Goal: Task Accomplishment & Management: Manage account settings

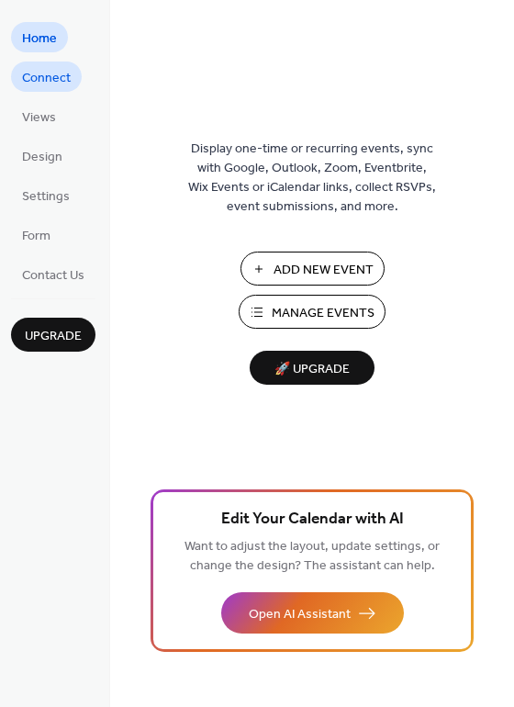
click at [47, 70] on span "Connect" at bounding box center [46, 78] width 49 height 19
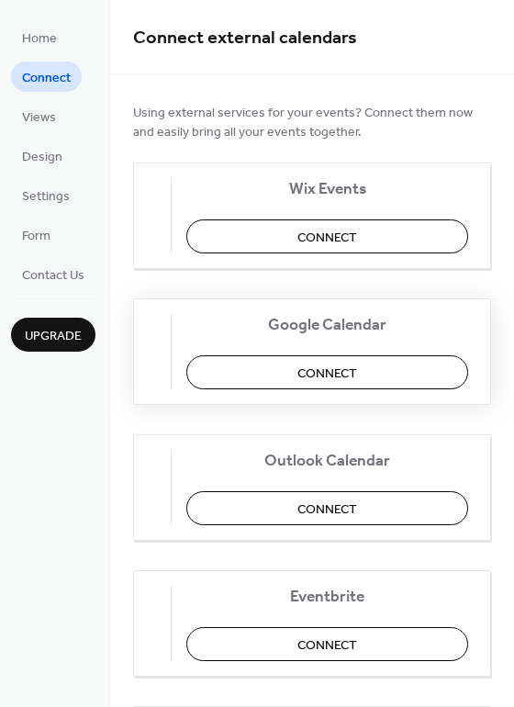
click at [320, 373] on span "Connect" at bounding box center [328, 374] width 60 height 19
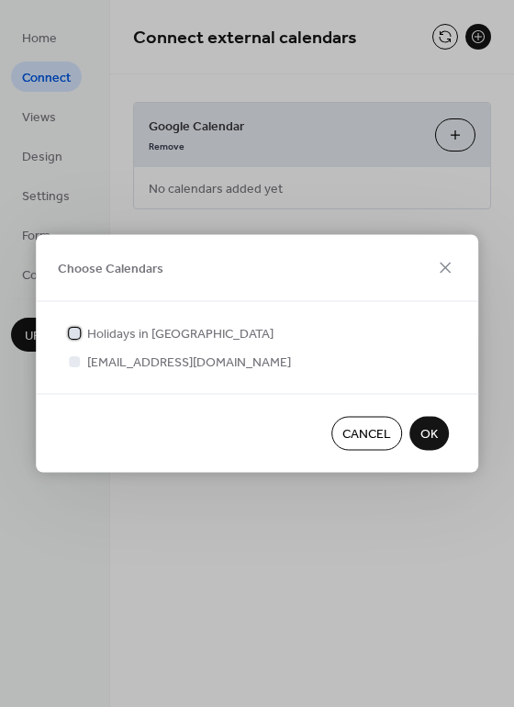
click at [79, 331] on div at bounding box center [74, 332] width 11 height 11
click at [70, 331] on div at bounding box center [74, 332] width 11 height 11
click at [72, 361] on div at bounding box center [74, 360] width 11 height 11
click at [443, 434] on button "OK" at bounding box center [429, 434] width 39 height 34
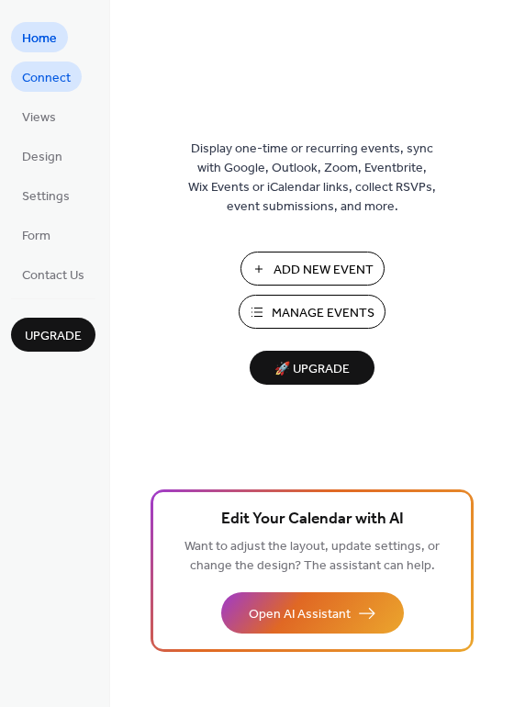
click at [53, 77] on span "Connect" at bounding box center [46, 78] width 49 height 19
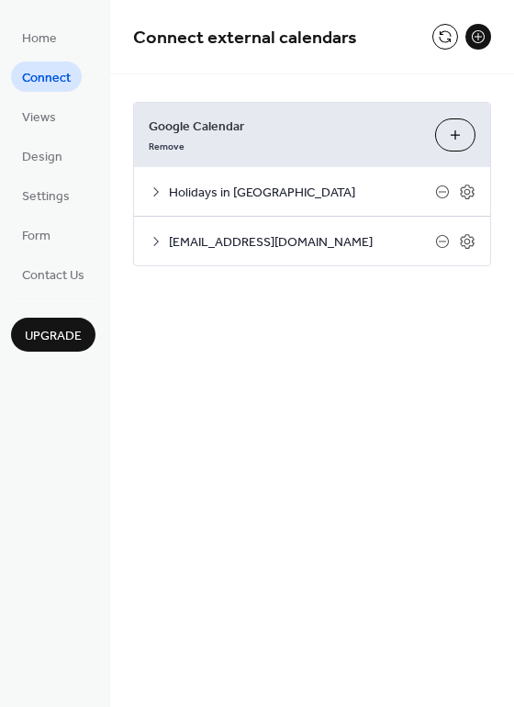
drag, startPoint x: 457, startPoint y: 130, endPoint x: 440, endPoint y: 125, distance: 18.3
click at [440, 125] on button "Choose Calendars" at bounding box center [455, 134] width 40 height 33
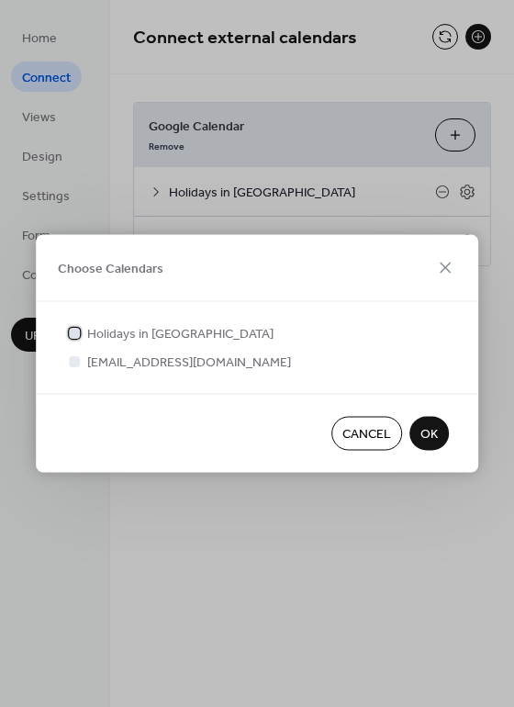
click at [77, 330] on icon at bounding box center [74, 332] width 7 height 7
click at [423, 435] on span "OK" at bounding box center [429, 434] width 17 height 19
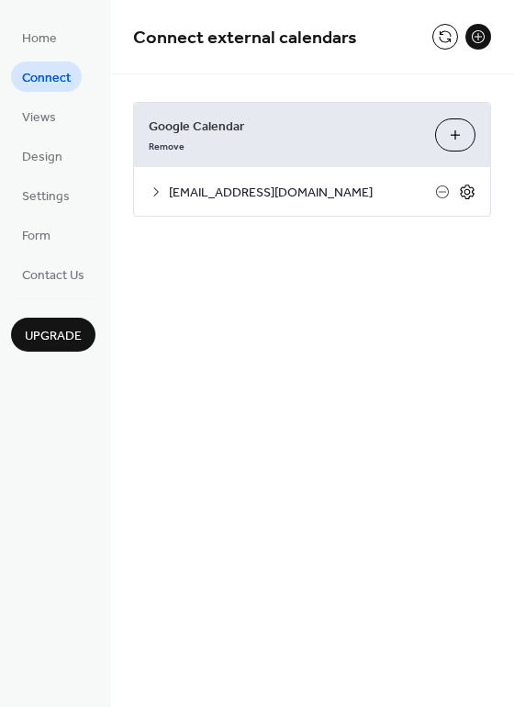
click at [470, 188] on icon at bounding box center [467, 192] width 17 height 17
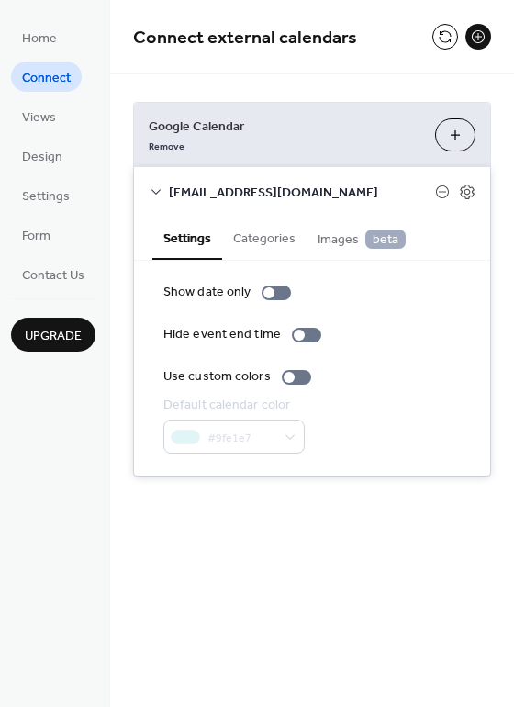
click at [263, 240] on button "Categories" at bounding box center [264, 237] width 84 height 42
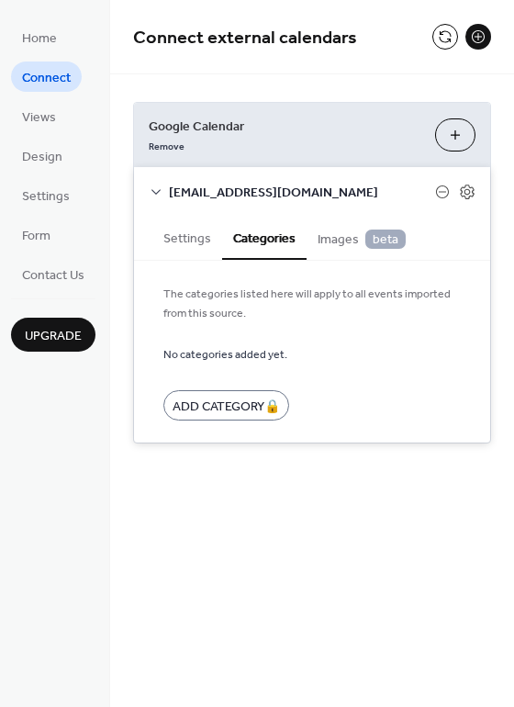
click at [333, 236] on span "Images beta" at bounding box center [362, 240] width 88 height 20
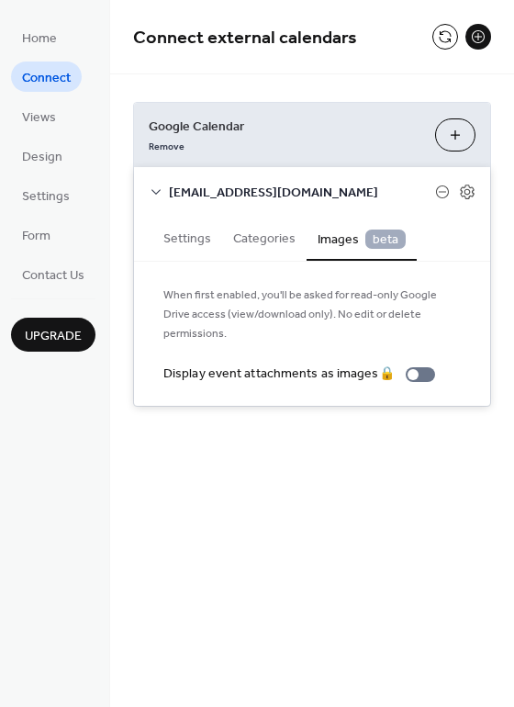
click at [187, 237] on button "Settings" at bounding box center [187, 237] width 70 height 42
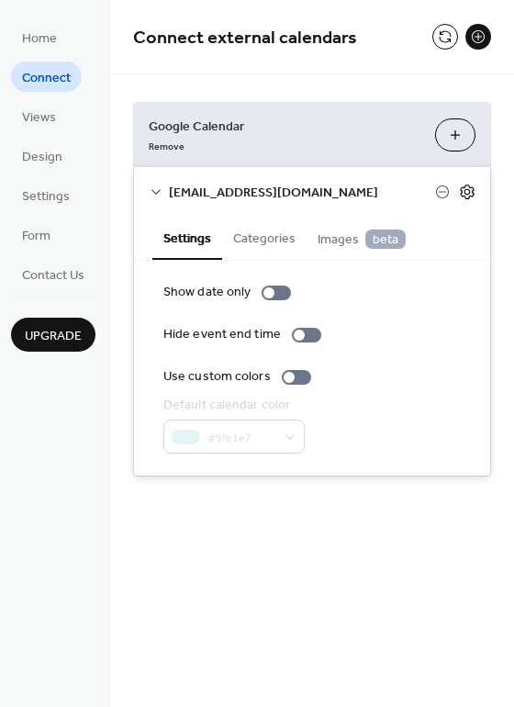
click at [468, 189] on icon at bounding box center [468, 191] width 6 height 6
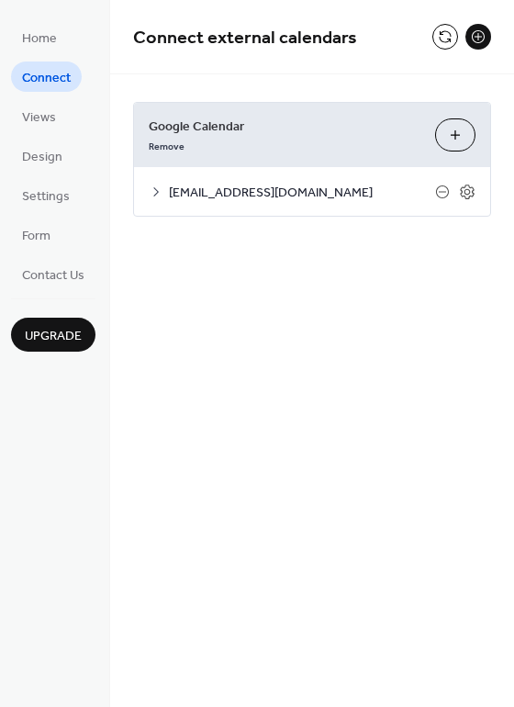
click at [205, 190] on span "deziedezmusicgroup@gmail.com" at bounding box center [302, 193] width 266 height 19
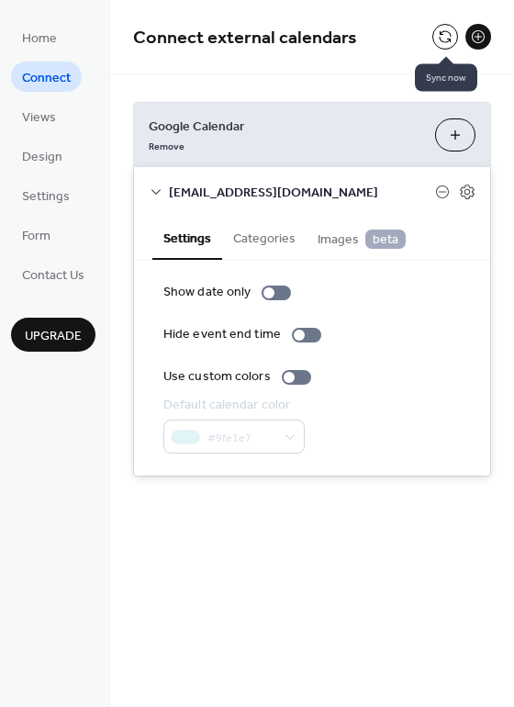
click at [440, 30] on button at bounding box center [445, 37] width 26 height 26
click at [36, 112] on span "Views" at bounding box center [39, 117] width 34 height 19
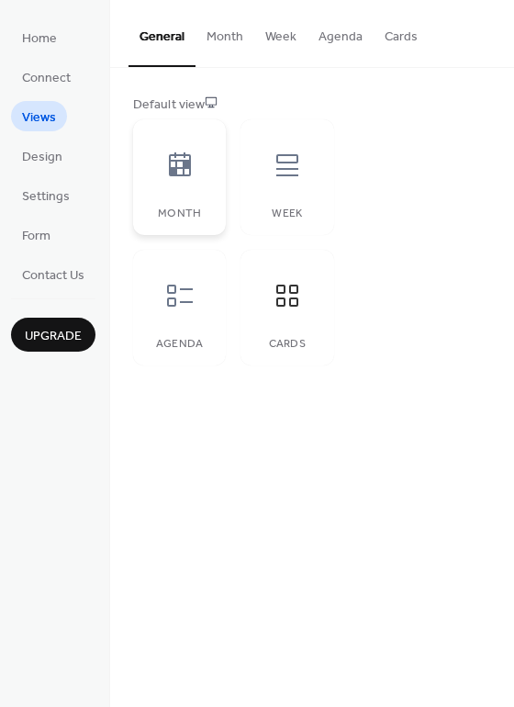
click at [181, 169] on icon at bounding box center [180, 164] width 22 height 24
click at [42, 152] on span "Design" at bounding box center [42, 157] width 40 height 19
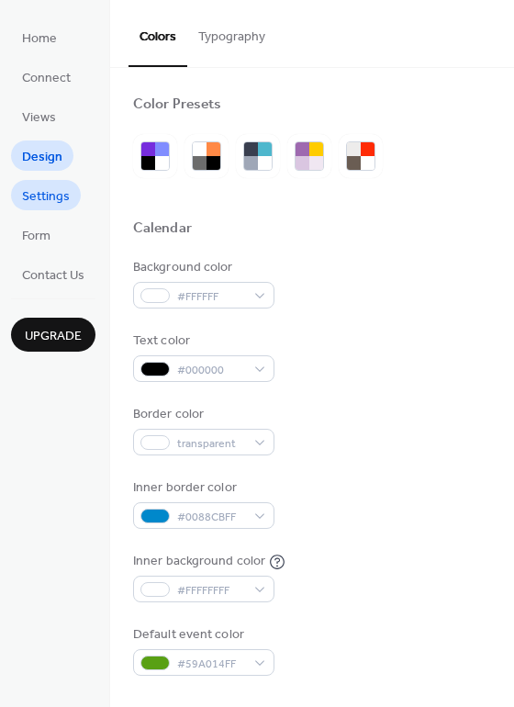
click at [46, 199] on span "Settings" at bounding box center [46, 196] width 48 height 19
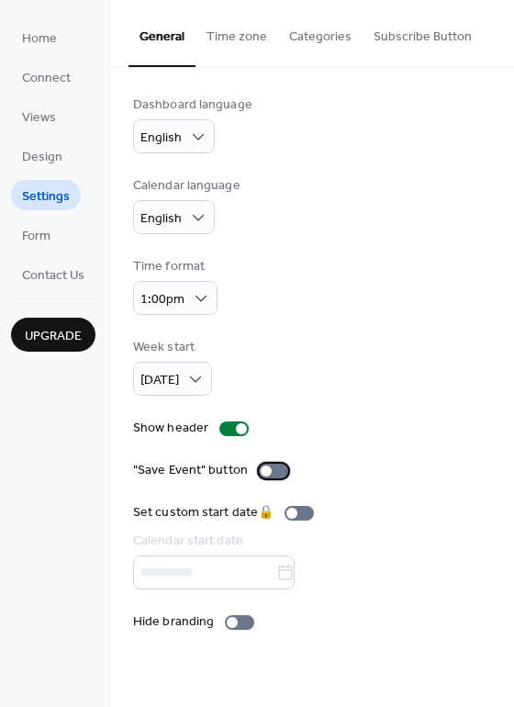
click at [272, 471] on div at bounding box center [273, 471] width 29 height 15
click at [40, 231] on span "Form" at bounding box center [36, 236] width 28 height 19
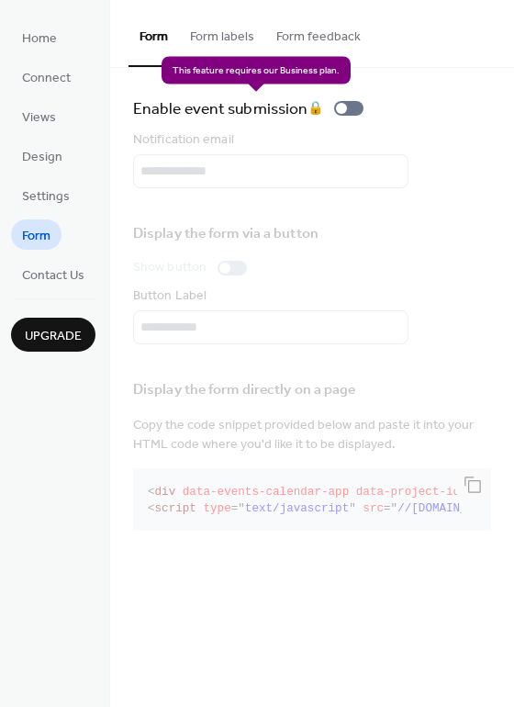
click at [351, 108] on div "Enable event submission 🔒" at bounding box center [252, 108] width 238 height 26
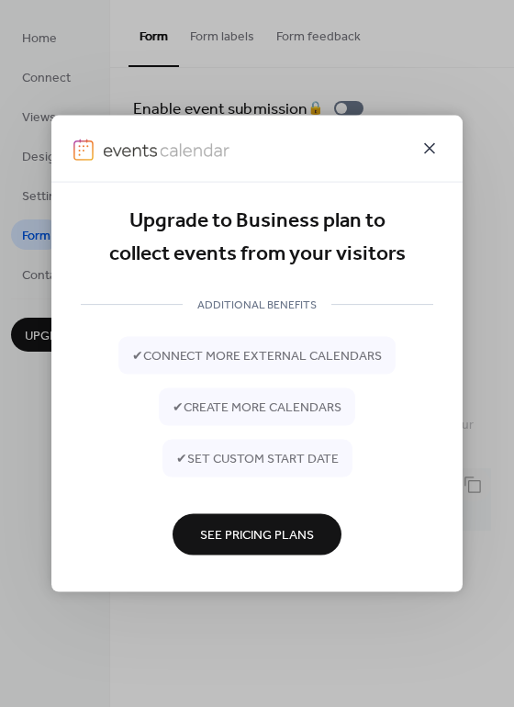
click at [436, 150] on icon at bounding box center [430, 149] width 22 height 22
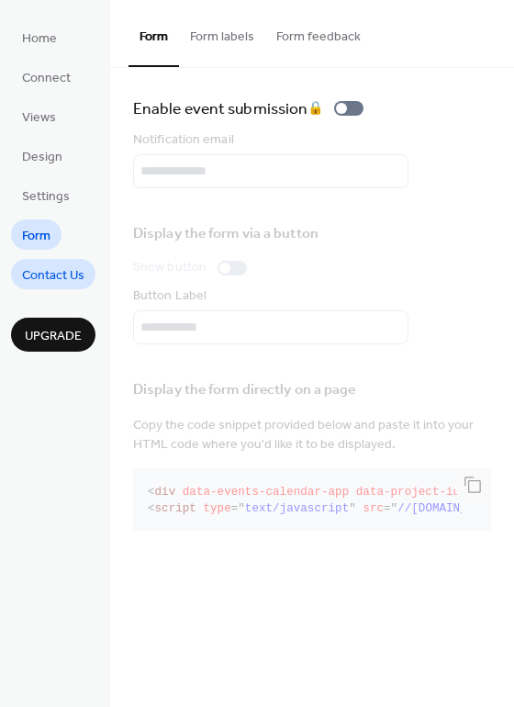
click at [55, 267] on span "Contact Us" at bounding box center [53, 275] width 62 height 19
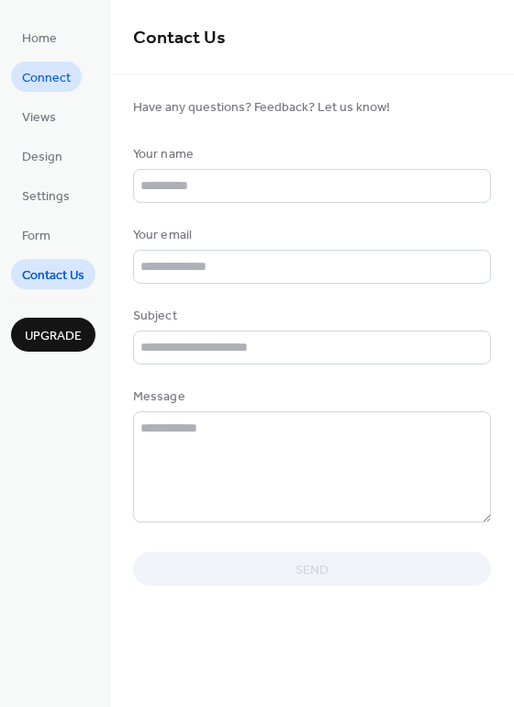
click at [46, 73] on span "Connect" at bounding box center [46, 78] width 49 height 19
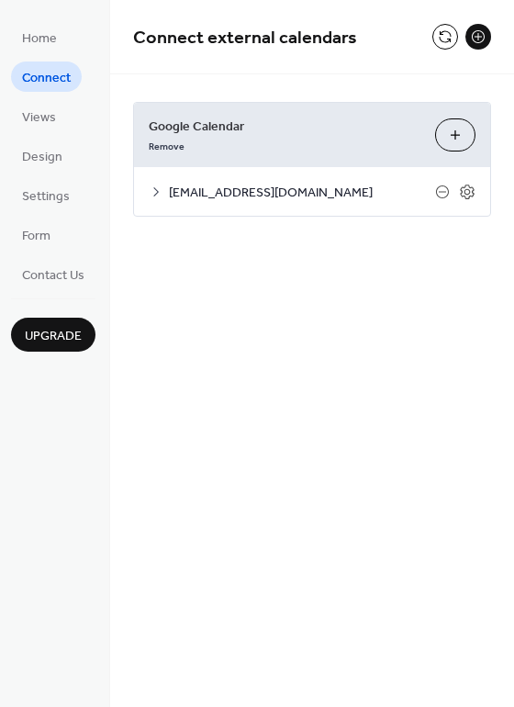
click at [57, 333] on span "Upgrade" at bounding box center [53, 336] width 57 height 19
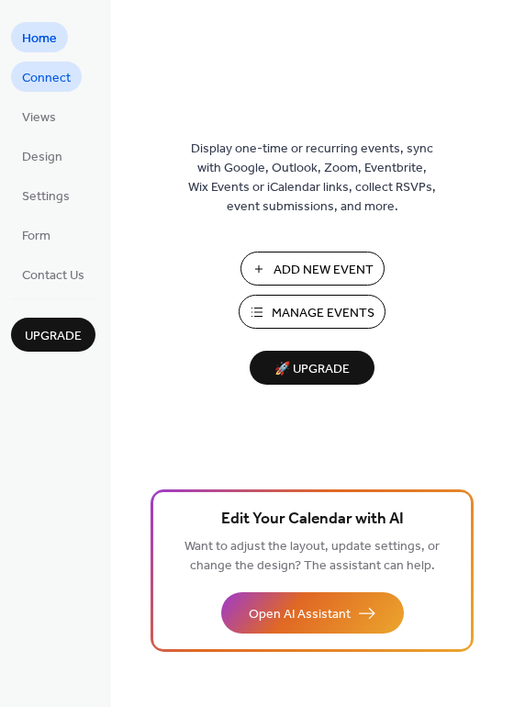
click at [48, 70] on span "Connect" at bounding box center [46, 78] width 49 height 19
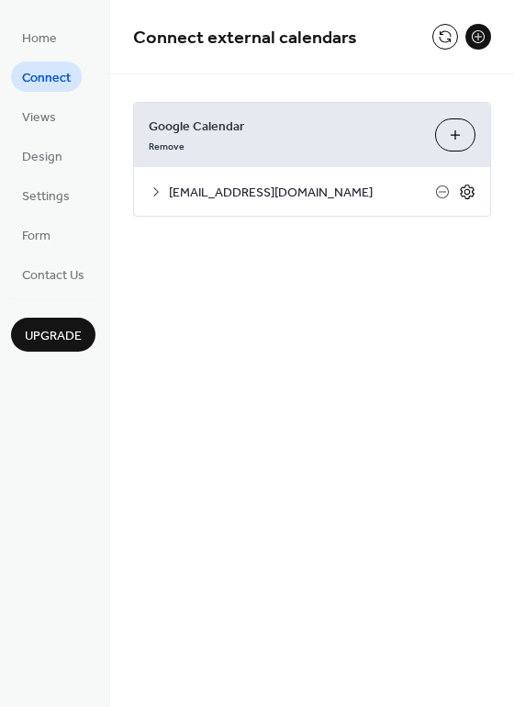
click at [465, 195] on icon at bounding box center [467, 192] width 17 height 17
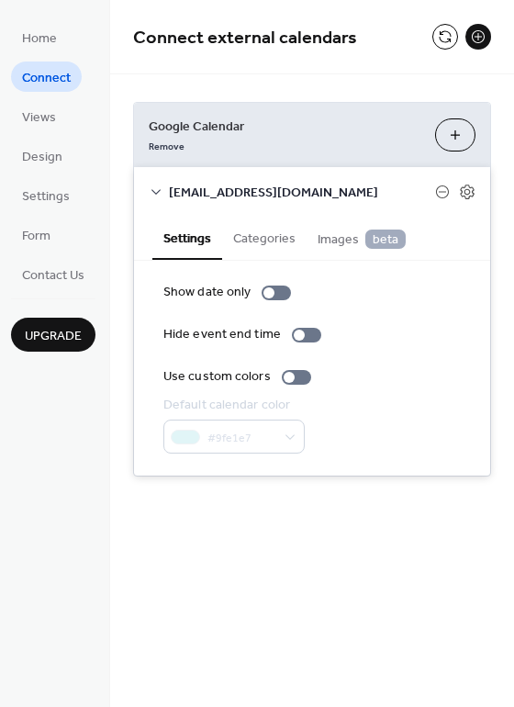
click at [343, 406] on div "Default calendar color #9fe1e7" at bounding box center [312, 425] width 298 height 58
click at [164, 143] on link "Remove" at bounding box center [167, 144] width 36 height 19
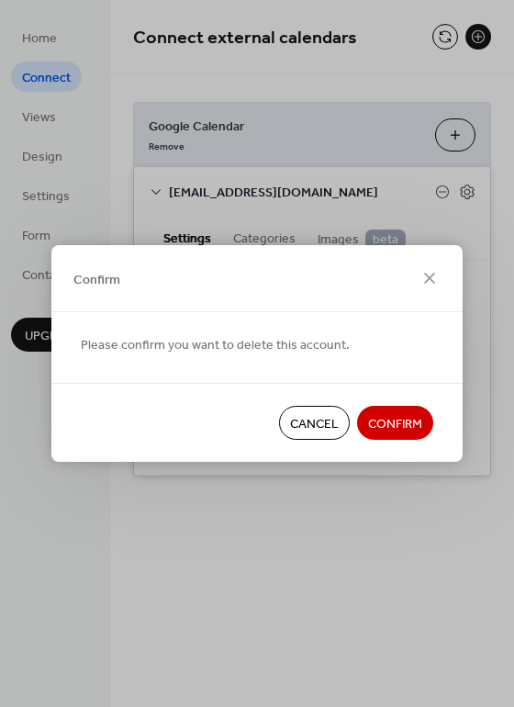
click at [383, 419] on span "Confirm" at bounding box center [395, 424] width 54 height 19
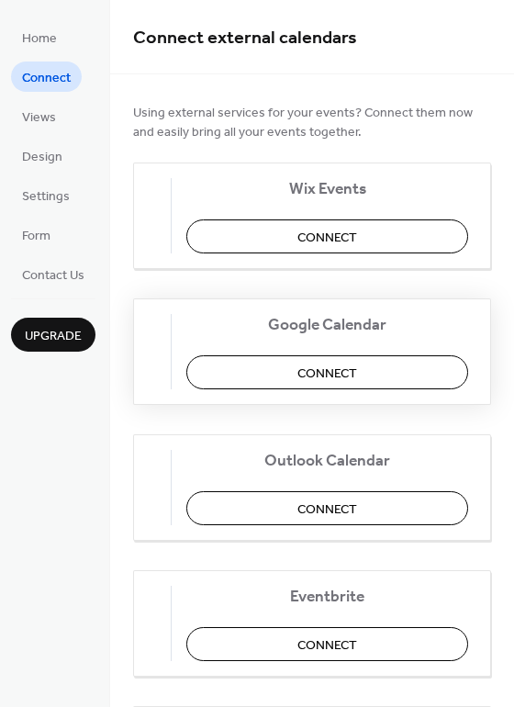
click at [349, 371] on span "Connect" at bounding box center [328, 374] width 60 height 19
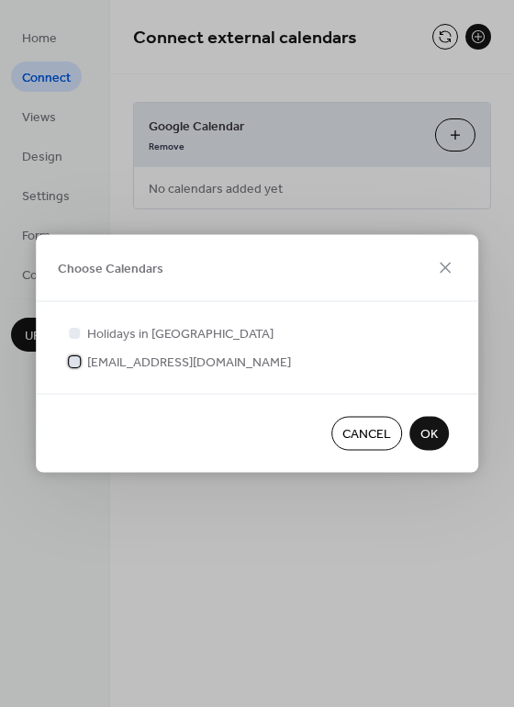
click at [73, 364] on div at bounding box center [74, 360] width 11 height 11
click at [426, 428] on span "OK" at bounding box center [429, 434] width 17 height 19
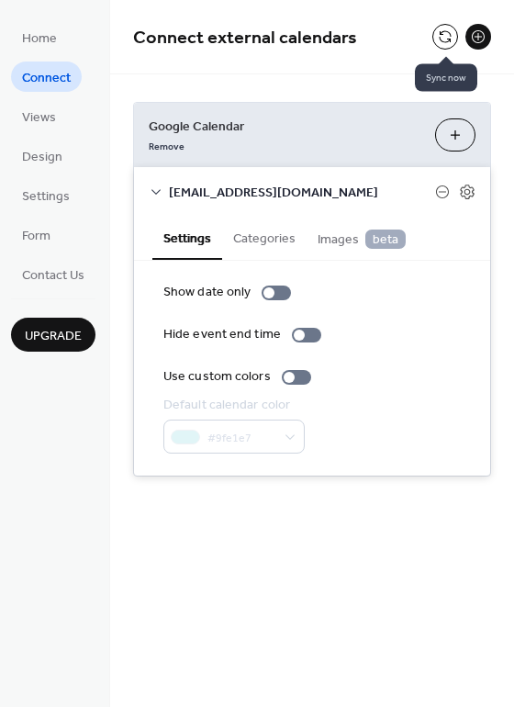
click at [444, 28] on button at bounding box center [445, 37] width 26 height 26
click at [443, 33] on button at bounding box center [445, 37] width 26 height 26
click at [447, 34] on button at bounding box center [445, 37] width 26 height 26
click at [467, 189] on icon at bounding box center [468, 191] width 6 height 6
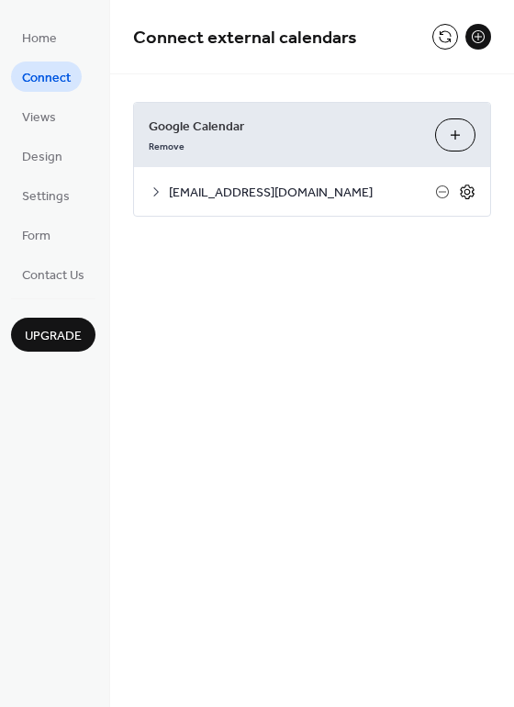
click at [469, 191] on icon at bounding box center [468, 191] width 6 height 6
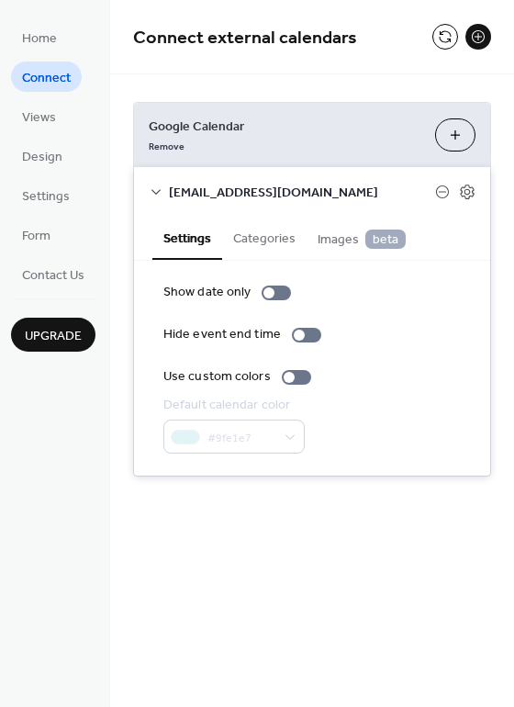
click at [260, 233] on button "Categories" at bounding box center [264, 237] width 84 height 42
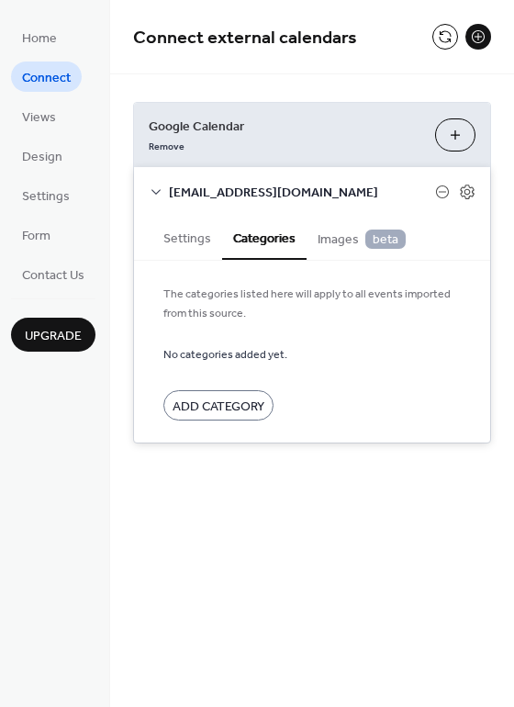
click at [337, 237] on span "Images beta" at bounding box center [362, 240] width 88 height 20
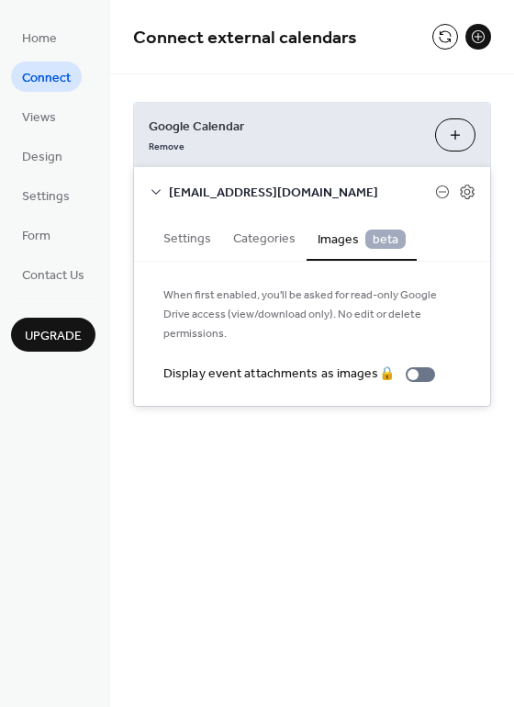
click at [200, 240] on button "Settings" at bounding box center [187, 237] width 70 height 42
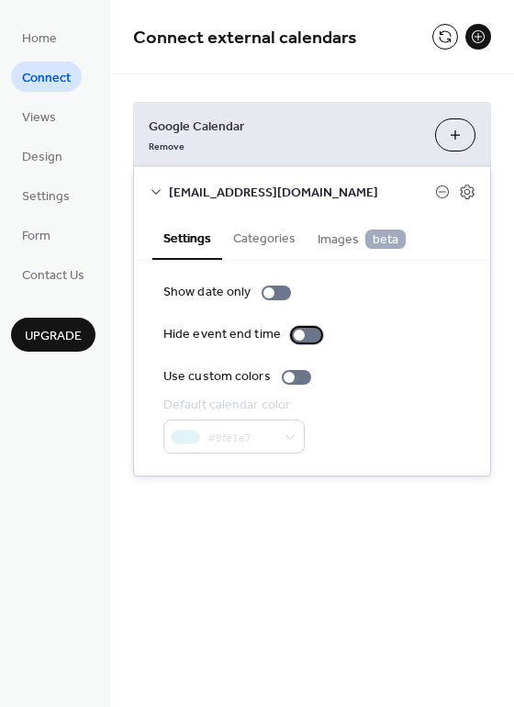
click at [294, 334] on div at bounding box center [299, 335] width 11 height 11
click at [365, 318] on div "Show date only Hide event end time Use custom colors Default calendar color #9f…" at bounding box center [312, 368] width 298 height 171
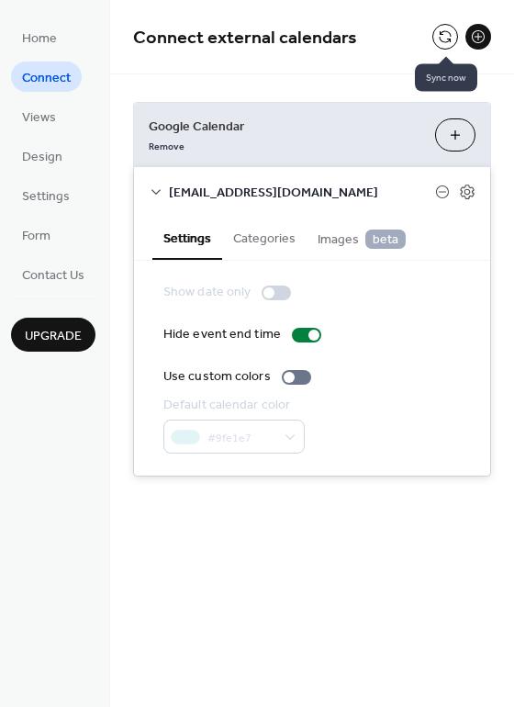
click at [439, 28] on button at bounding box center [445, 37] width 26 height 26
click at [446, 28] on button at bounding box center [445, 37] width 26 height 26
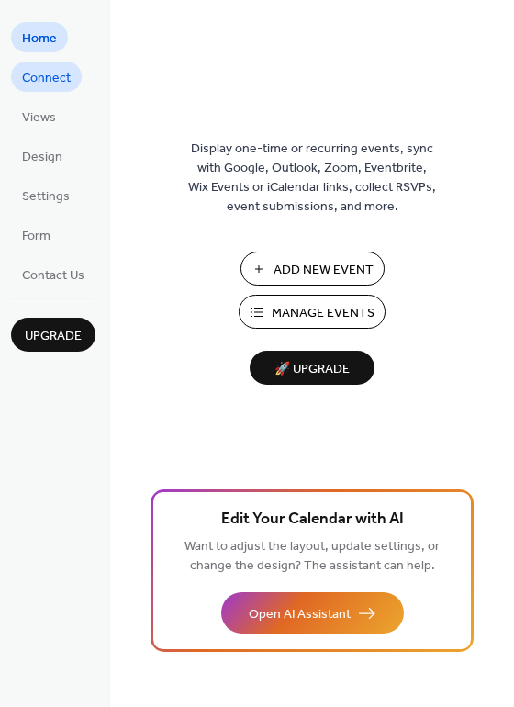
click at [51, 80] on span "Connect" at bounding box center [46, 78] width 49 height 19
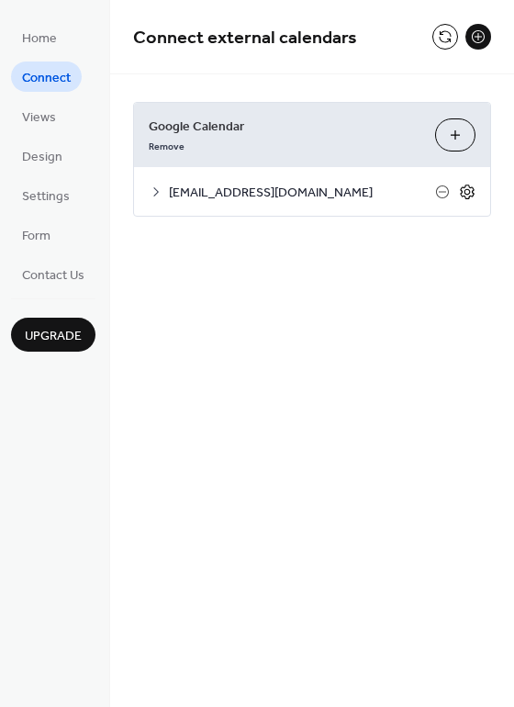
click at [464, 193] on icon at bounding box center [467, 192] width 17 height 17
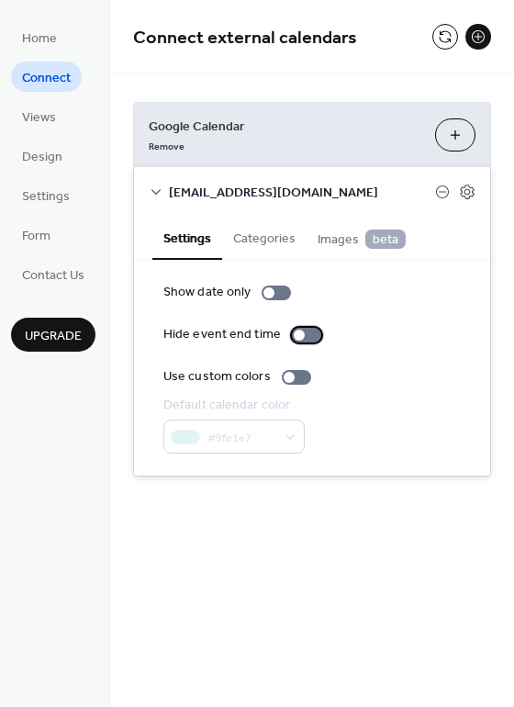
click at [298, 335] on div at bounding box center [299, 335] width 11 height 11
click at [369, 334] on div "Hide event end time" at bounding box center [312, 334] width 298 height 19
click at [174, 143] on link "Remove" at bounding box center [167, 144] width 36 height 19
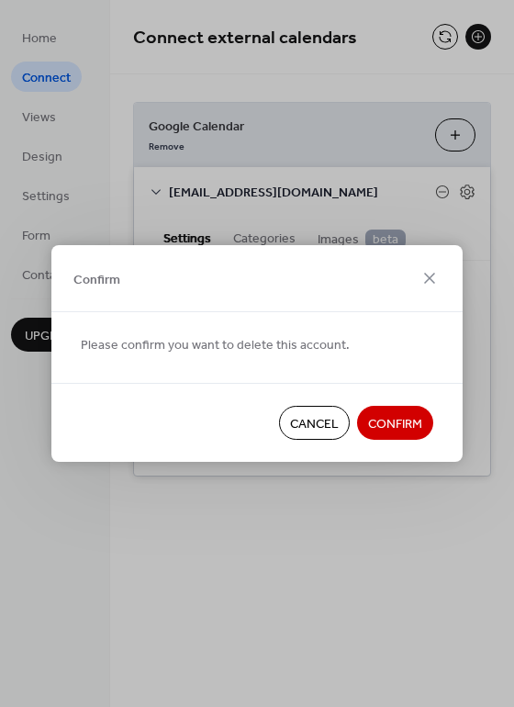
click at [403, 410] on button "Confirm" at bounding box center [395, 423] width 76 height 34
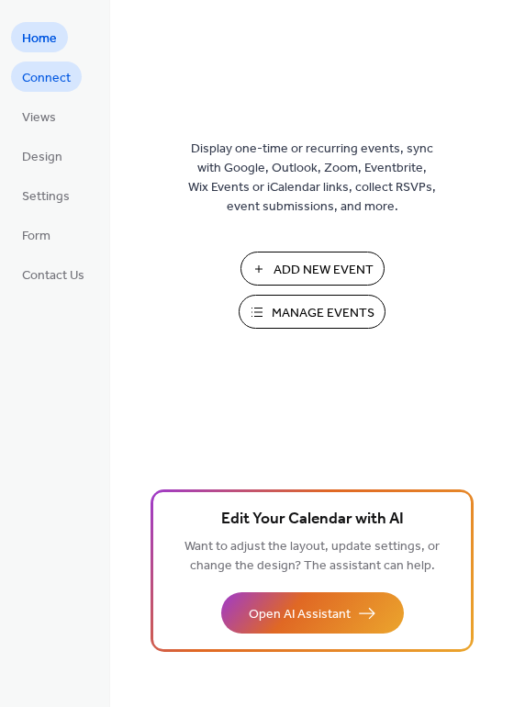
click at [44, 71] on span "Connect" at bounding box center [46, 78] width 49 height 19
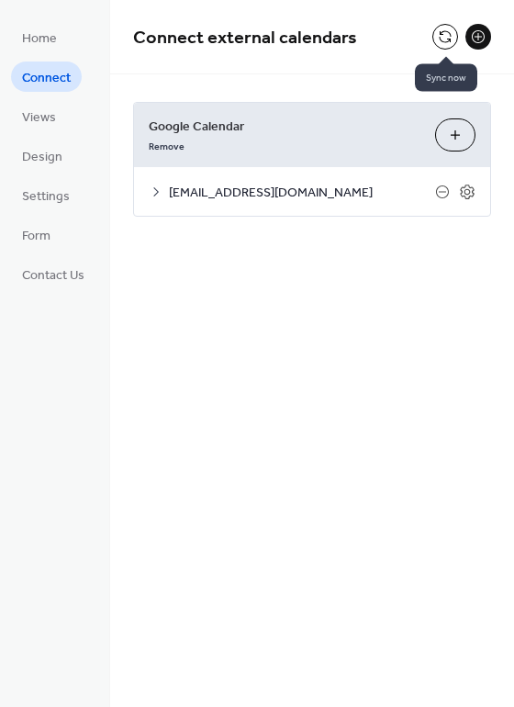
click at [444, 33] on button at bounding box center [445, 37] width 26 height 26
click at [43, 118] on span "Views" at bounding box center [39, 117] width 34 height 19
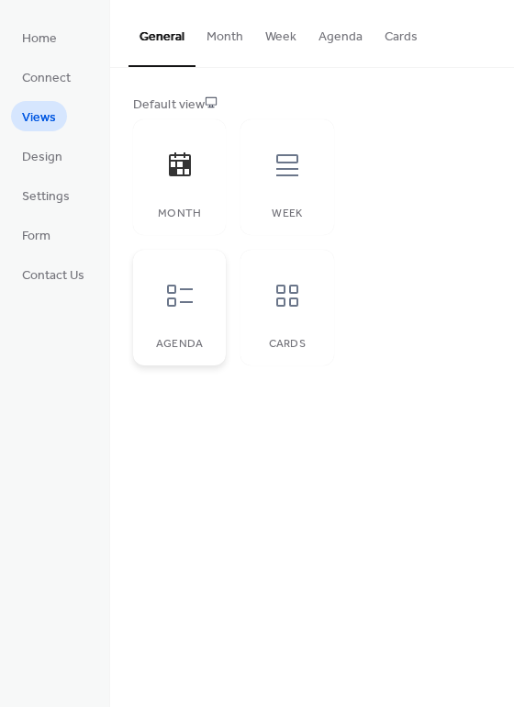
click at [188, 290] on icon at bounding box center [180, 296] width 26 height 22
click at [50, 152] on span "Design" at bounding box center [42, 157] width 40 height 19
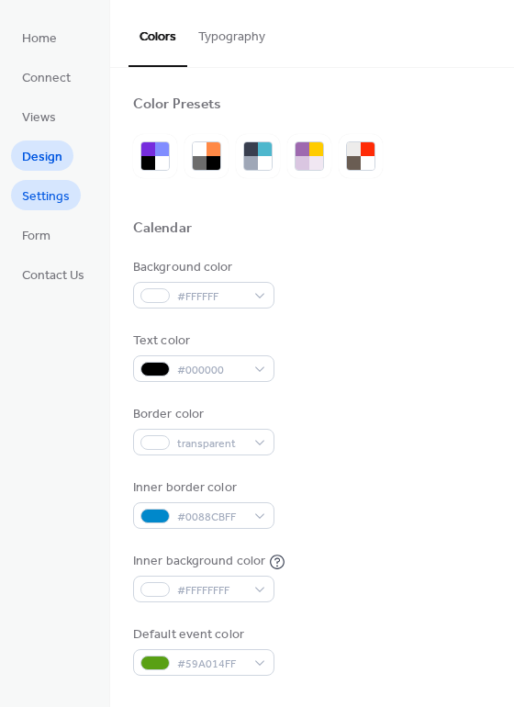
click at [35, 188] on span "Settings" at bounding box center [46, 196] width 48 height 19
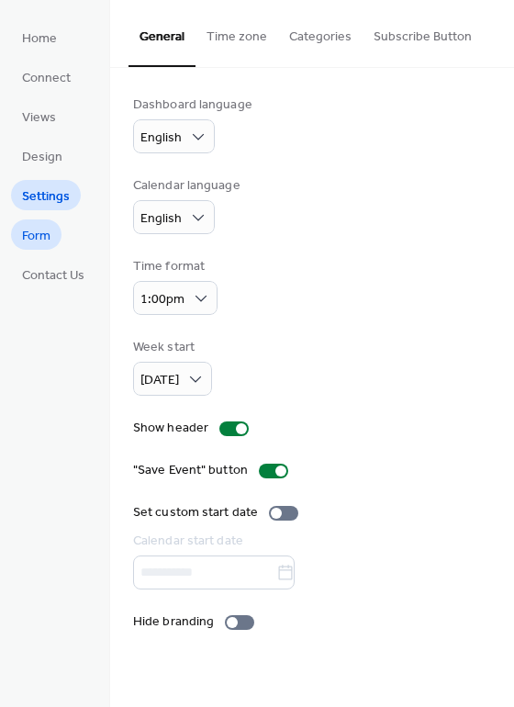
click at [38, 240] on span "Form" at bounding box center [36, 236] width 28 height 19
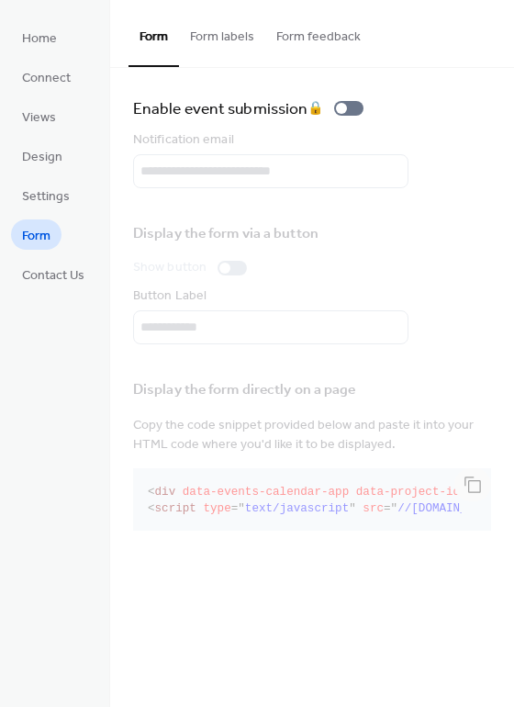
click at [229, 38] on button "Form labels" at bounding box center [222, 32] width 86 height 65
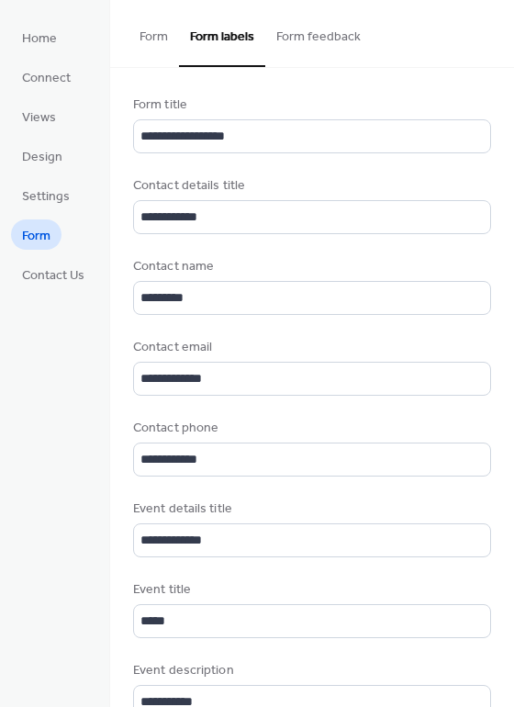
click at [304, 33] on button "Form feedback" at bounding box center [318, 32] width 107 height 65
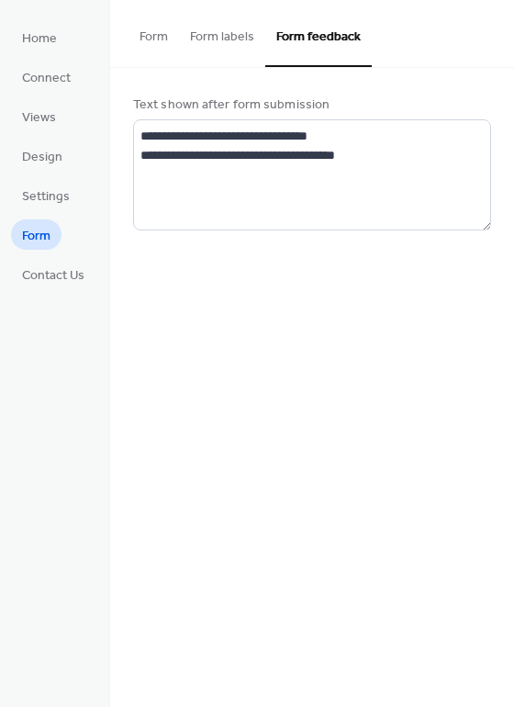
click at [159, 34] on button "Form" at bounding box center [154, 32] width 51 height 65
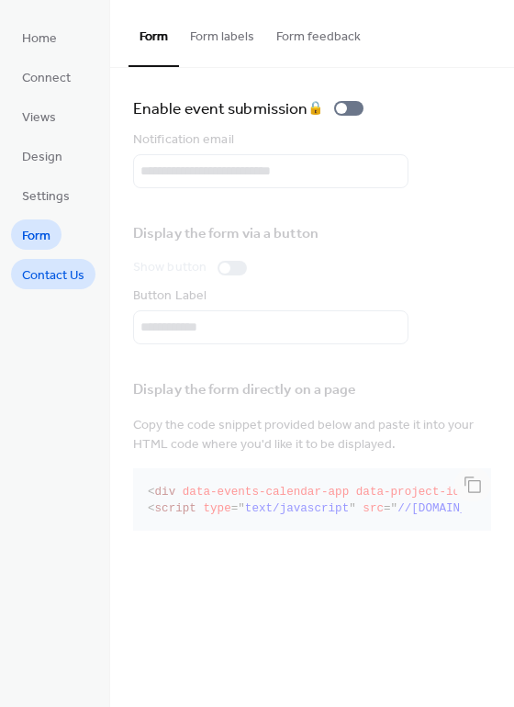
click at [51, 275] on span "Contact Us" at bounding box center [53, 275] width 62 height 19
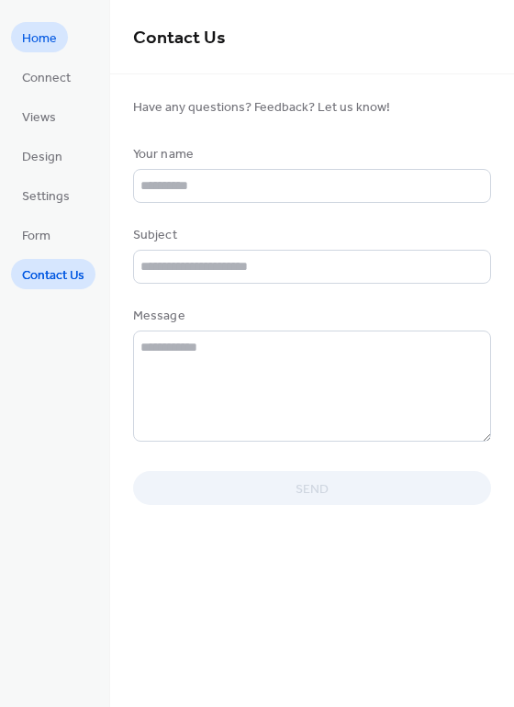
click at [47, 43] on span "Home" at bounding box center [39, 38] width 35 height 19
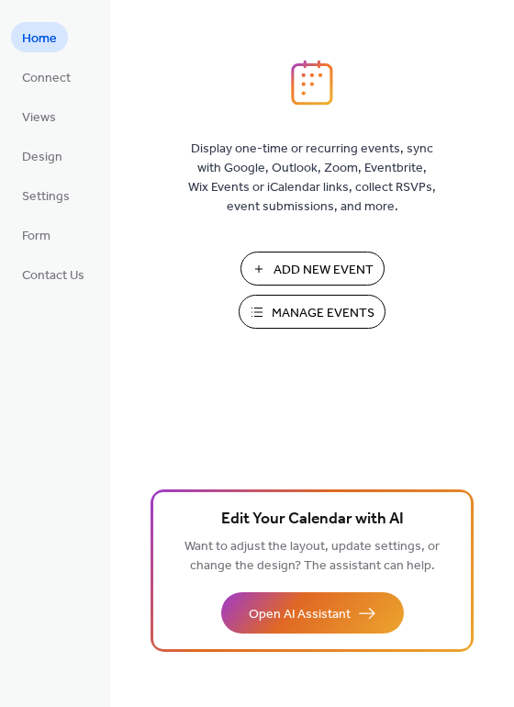
click at [316, 304] on span "Manage Events" at bounding box center [323, 313] width 103 height 19
